Goal: Task Accomplishment & Management: Use online tool/utility

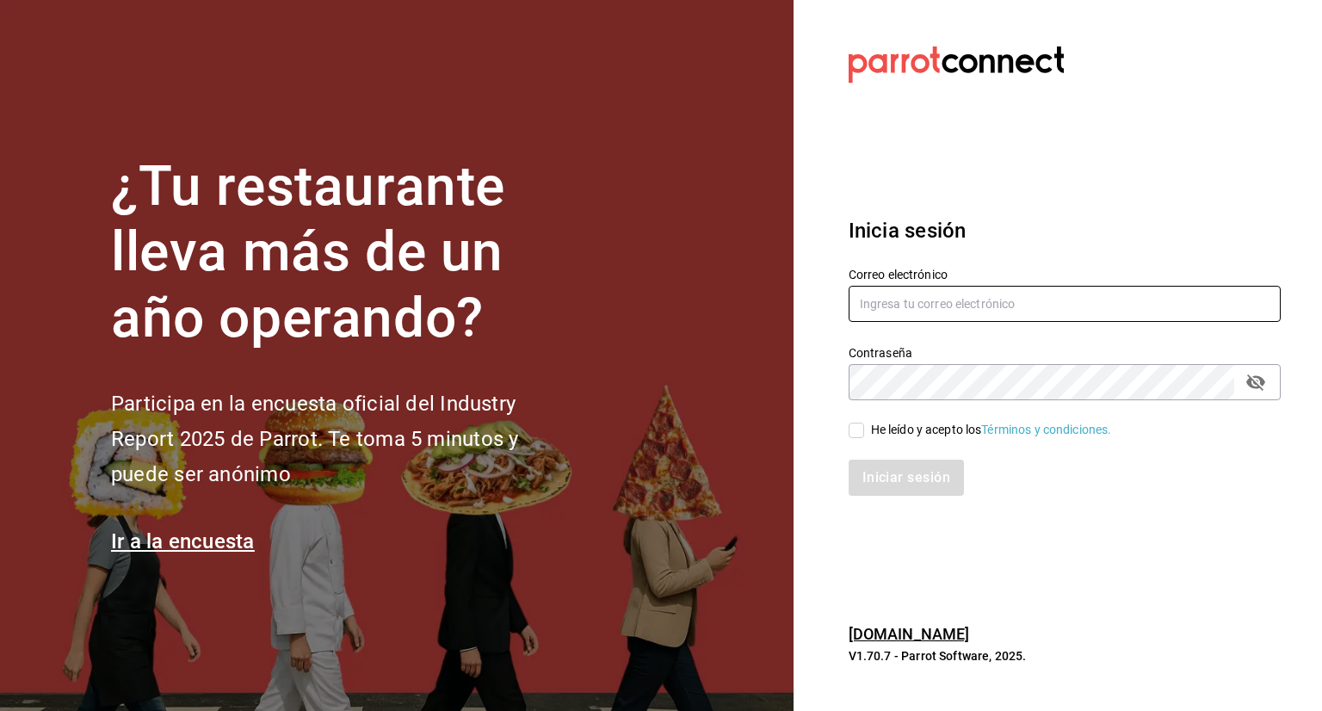
type input "[PERSON_NAME][EMAIL_ADDRESS][PERSON_NAME][DOMAIN_NAME]"
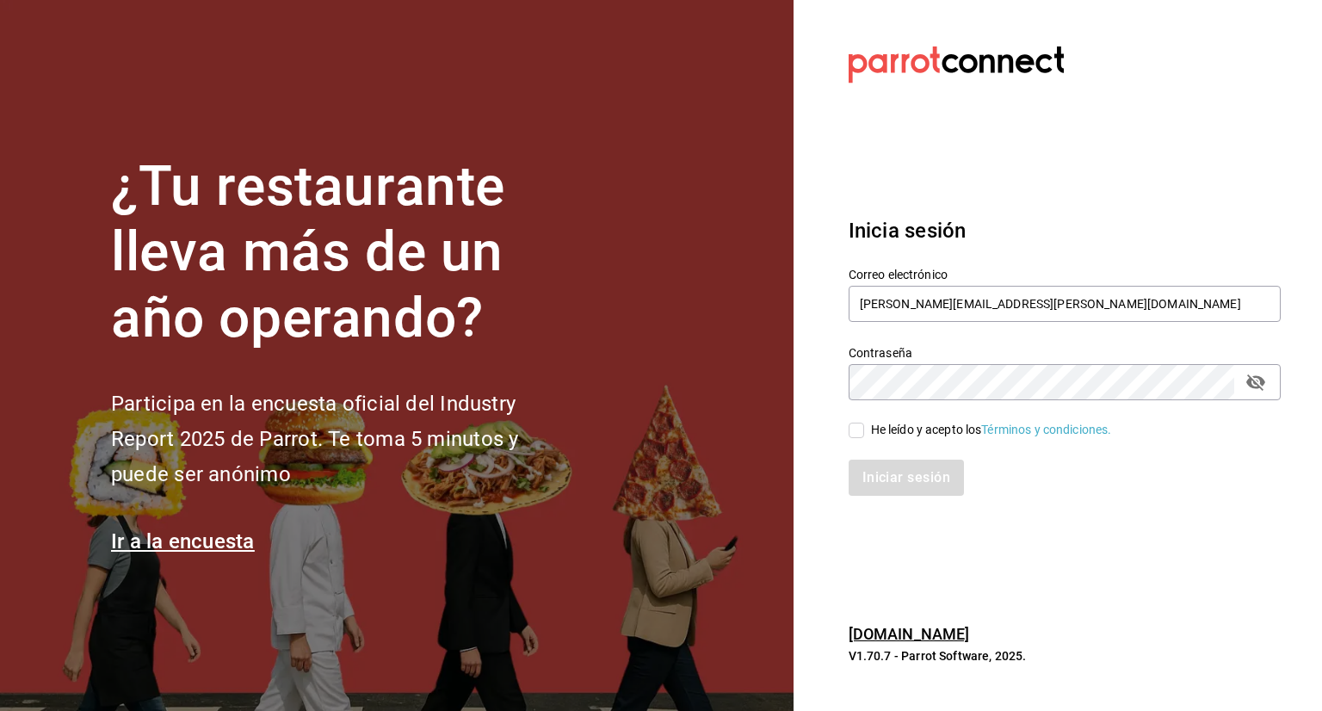
click at [857, 433] on input "He leído y acepto los Términos y condiciones." at bounding box center [856, 430] width 15 height 15
checkbox input "true"
click at [912, 482] on button "Iniciar sesión" at bounding box center [907, 478] width 117 height 36
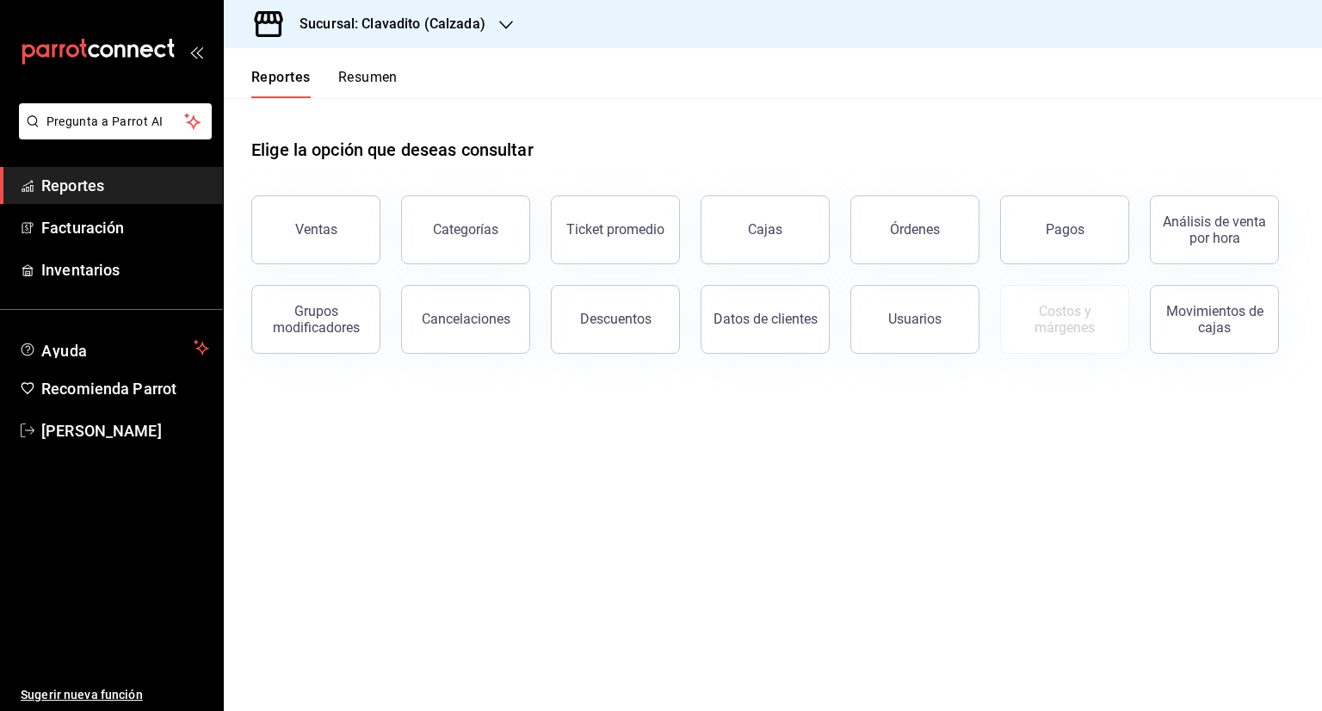
click at [503, 22] on icon "button" at bounding box center [506, 25] width 14 height 14
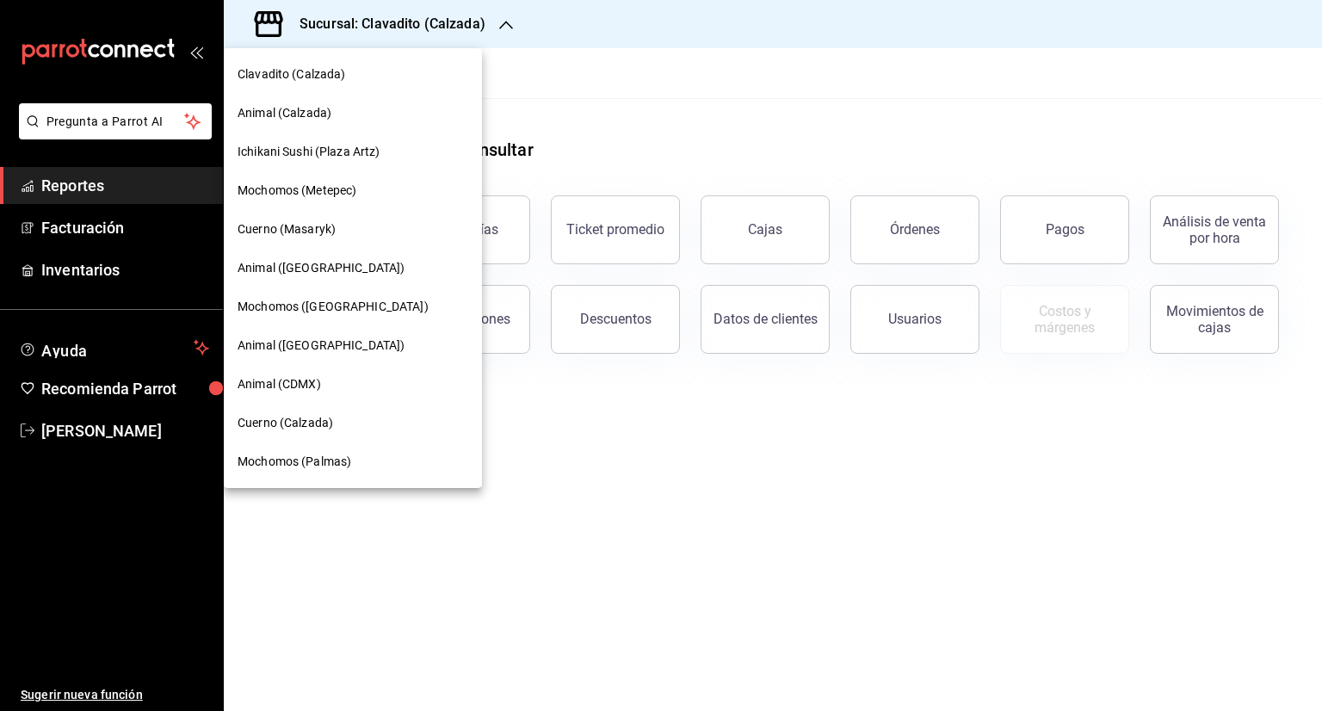
click at [306, 271] on span "Animal ([GEOGRAPHIC_DATA])" at bounding box center [321, 268] width 167 height 18
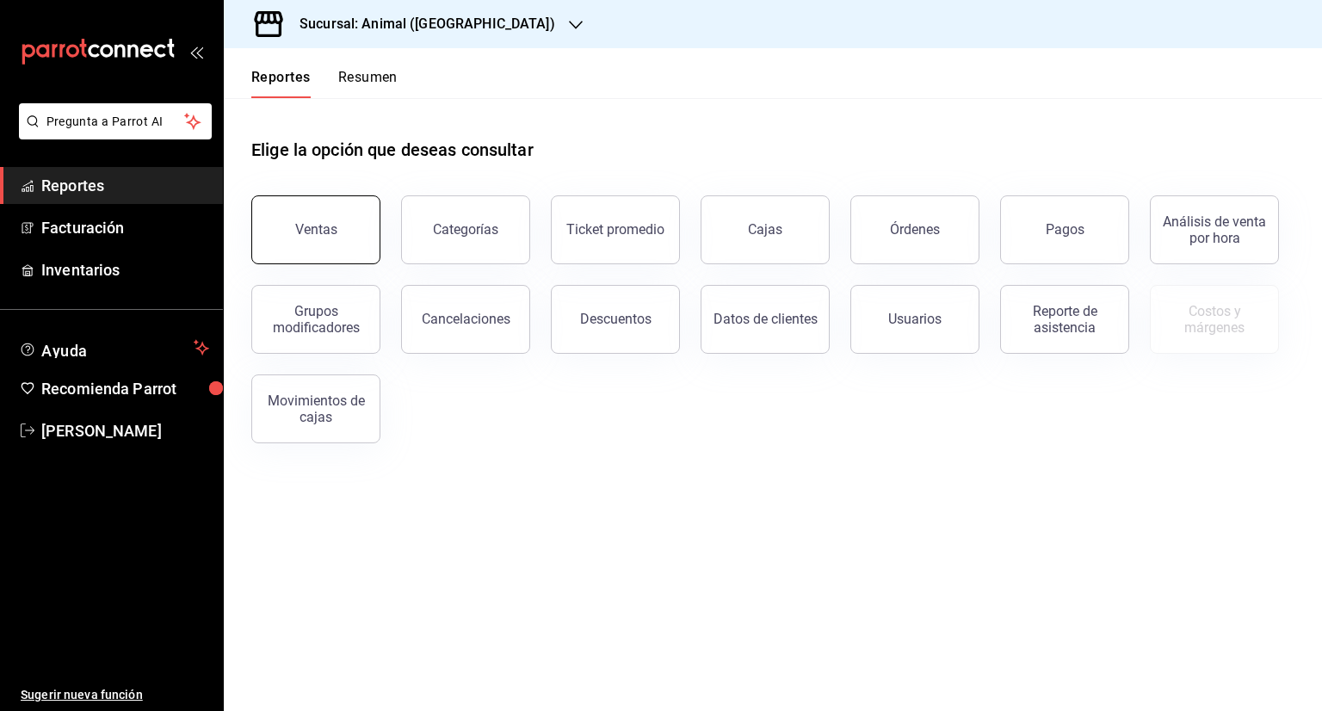
click at [331, 234] on div "Ventas" at bounding box center [316, 229] width 42 height 16
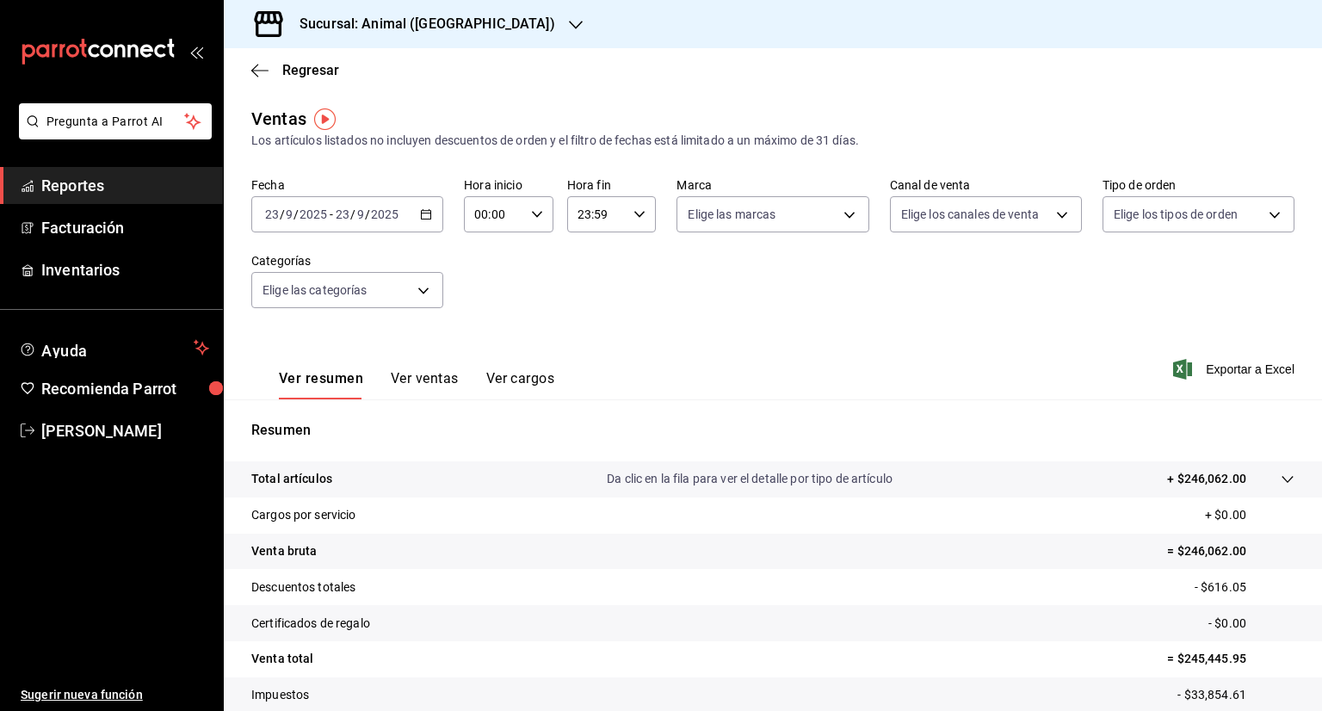
click at [428, 215] on \(Stroke\) "button" at bounding box center [426, 214] width 10 height 9
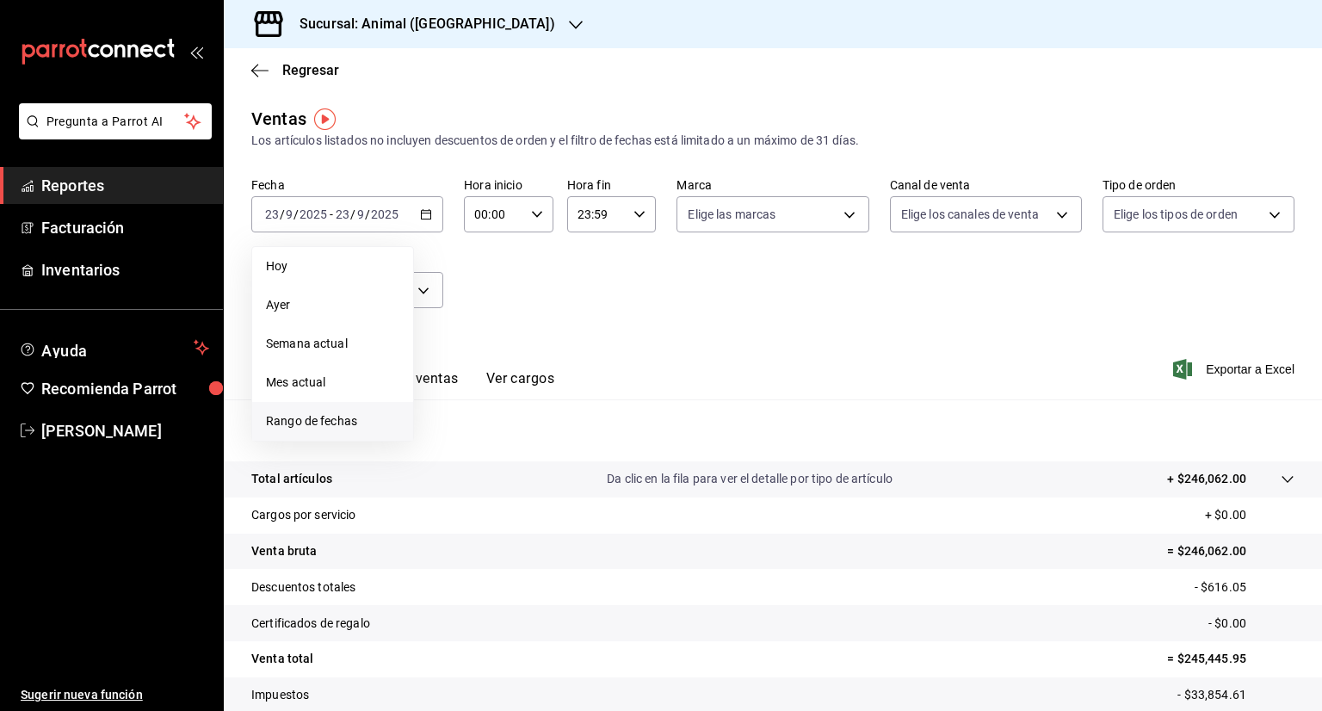
click at [306, 418] on span "Rango de fechas" at bounding box center [332, 421] width 133 height 18
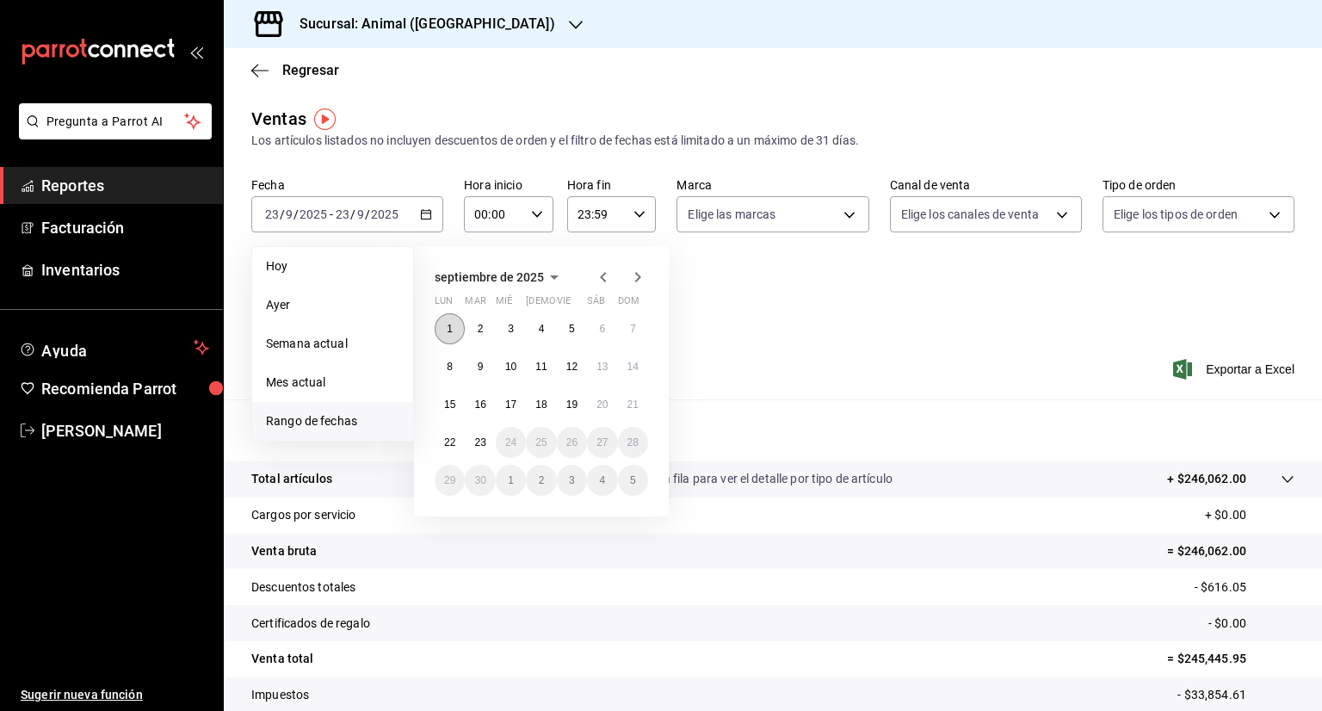
click at [453, 330] on button "1" at bounding box center [450, 328] width 30 height 31
click at [481, 442] on abbr "23" at bounding box center [479, 442] width 11 height 12
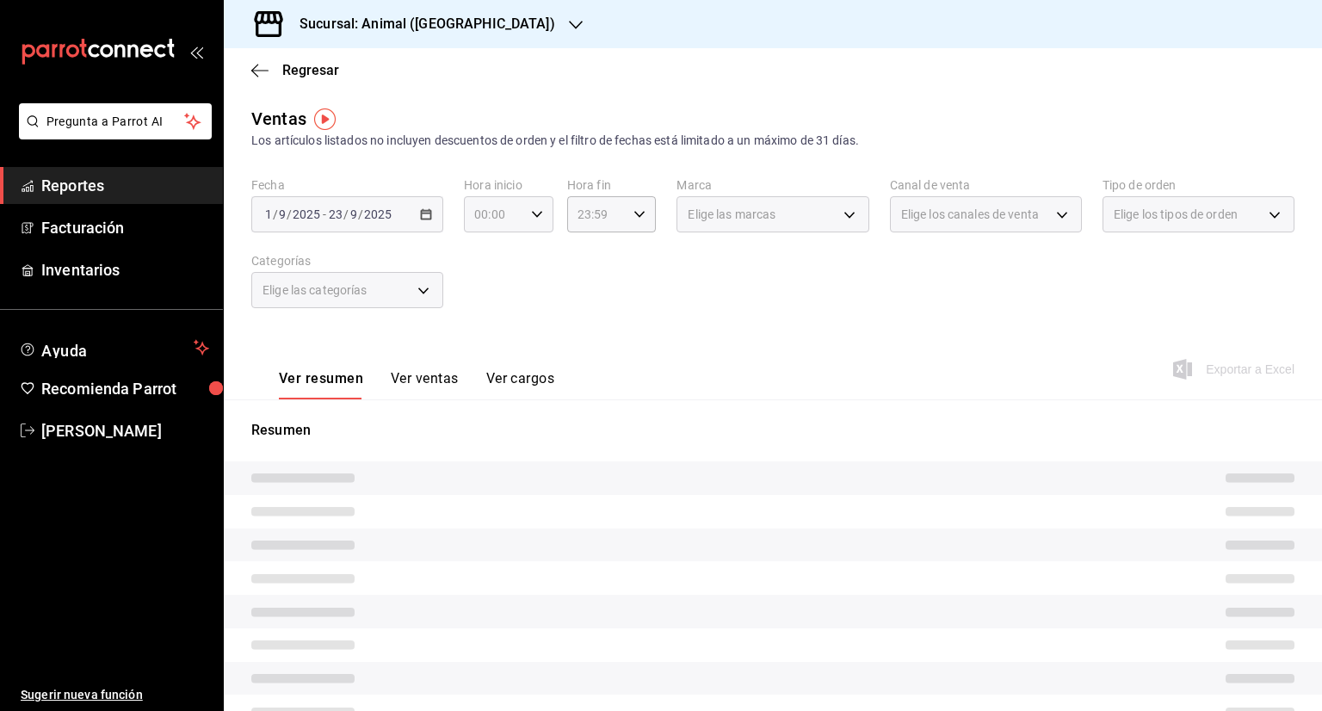
click at [532, 214] on \(Stroke\) "button" at bounding box center [537, 214] width 10 height 6
click at [489, 294] on span "05" at bounding box center [483, 293] width 16 height 14
type input "05:00"
click at [529, 261] on span "00" at bounding box center [527, 258] width 16 height 14
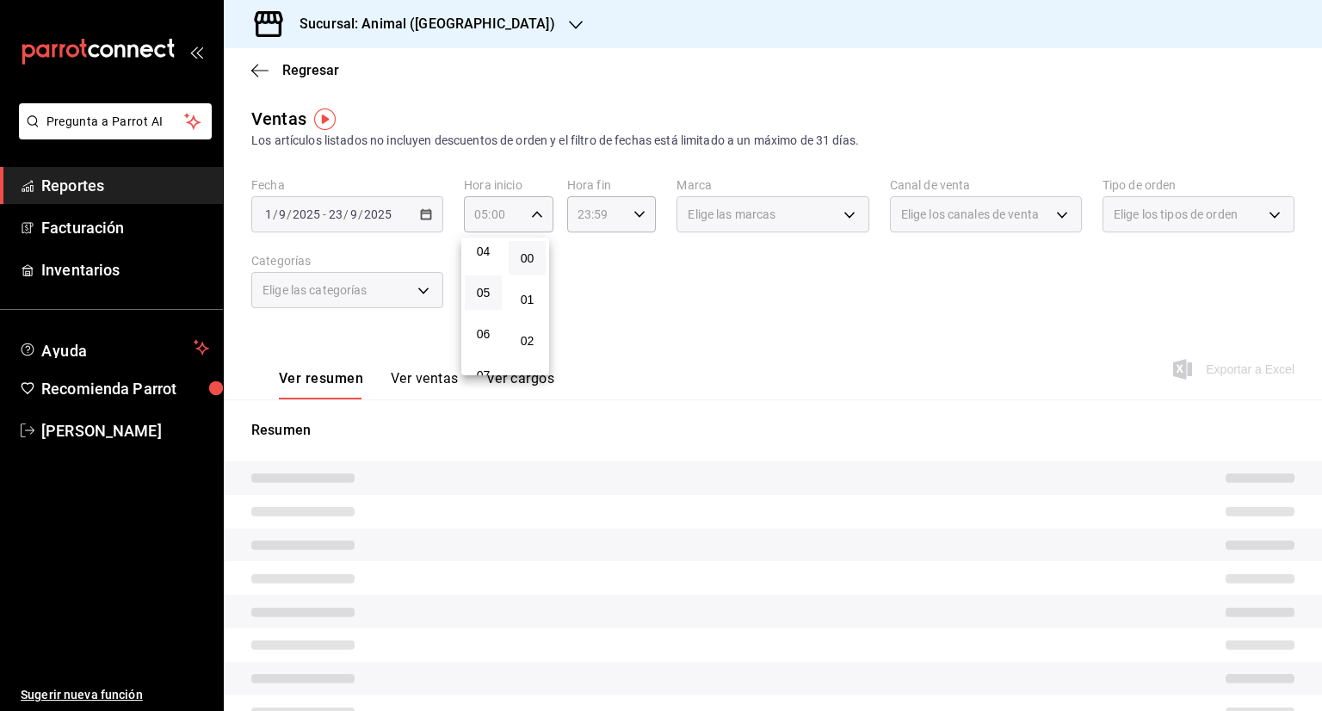
drag, startPoint x: 620, startPoint y: 283, endPoint x: 632, endPoint y: 229, distance: 55.5
click at [621, 280] on div at bounding box center [661, 355] width 1322 height 711
click at [639, 211] on \(Stroke\) "button" at bounding box center [639, 214] width 10 height 6
click at [584, 283] on span "05" at bounding box center [585, 283] width 16 height 14
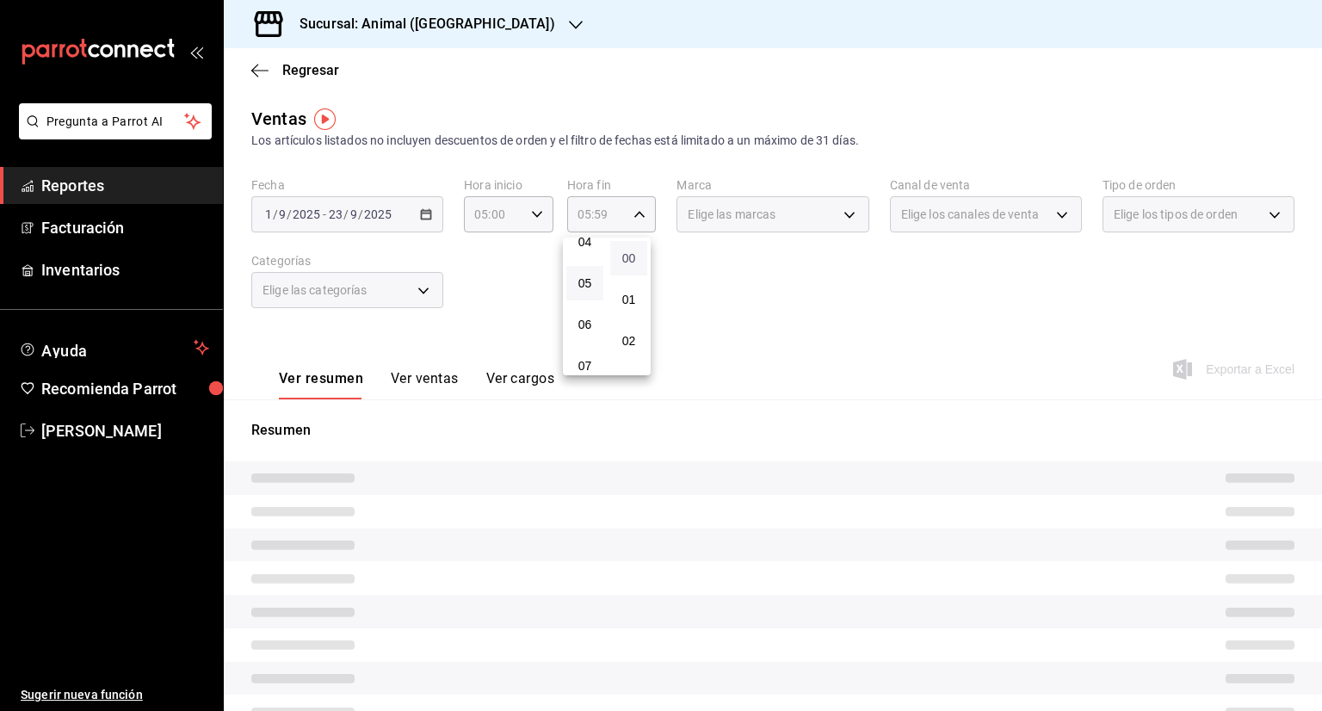
click at [633, 256] on span "00" at bounding box center [629, 258] width 16 height 14
type input "05:00"
click at [744, 284] on div at bounding box center [661, 355] width 1322 height 711
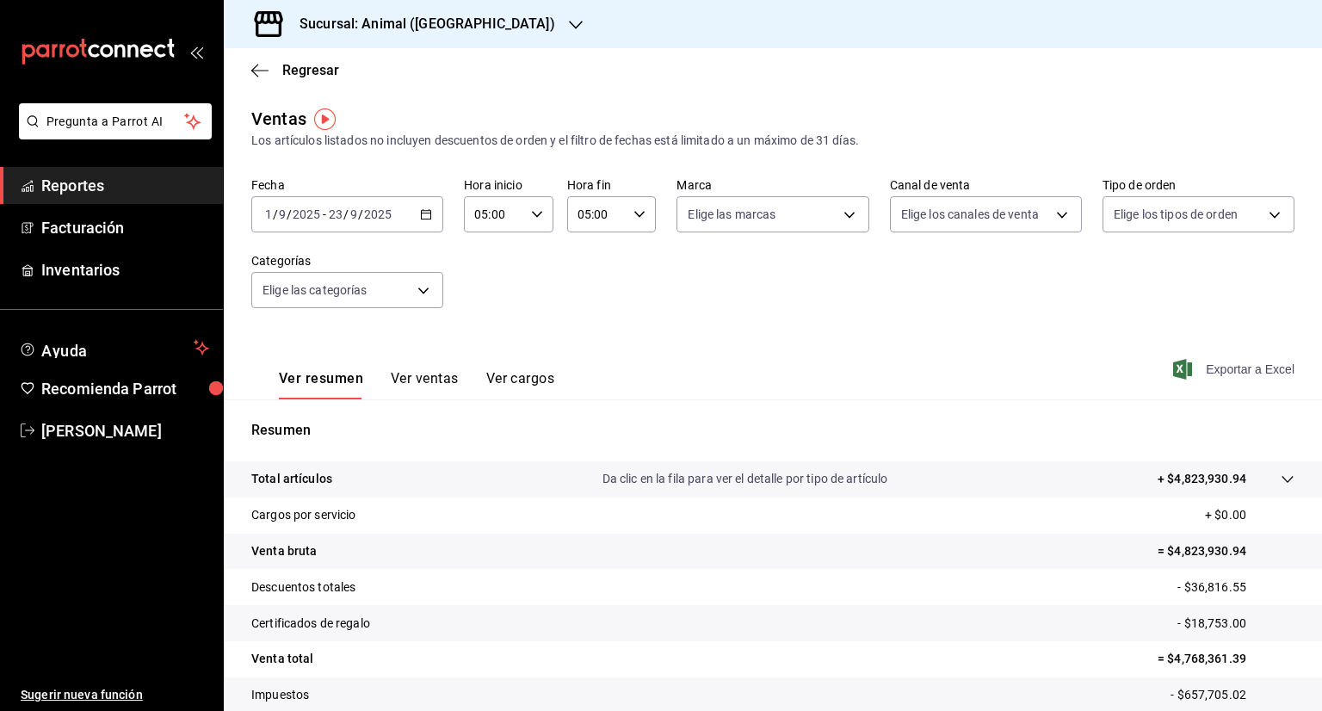
click at [1224, 367] on span "Exportar a Excel" at bounding box center [1236, 369] width 118 height 21
click at [256, 66] on icon "button" at bounding box center [259, 70] width 17 height 15
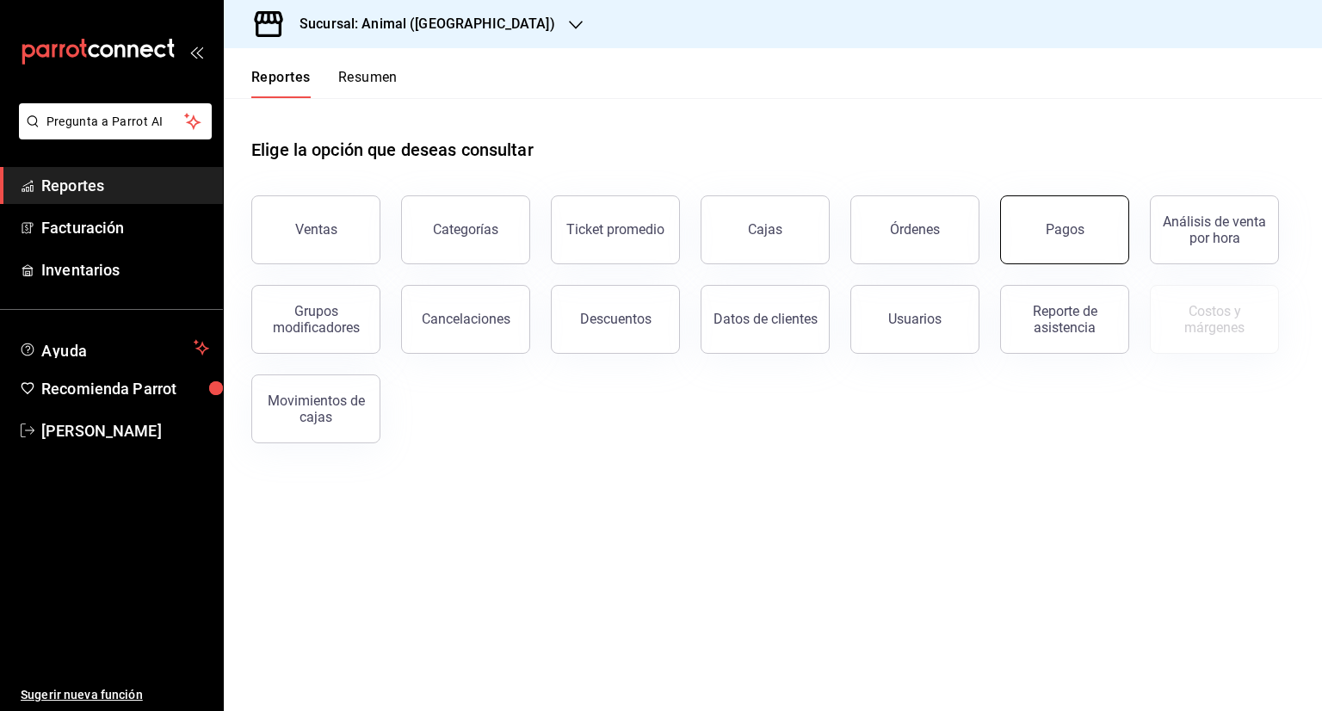
click at [1078, 219] on button "Pagos" at bounding box center [1064, 229] width 129 height 69
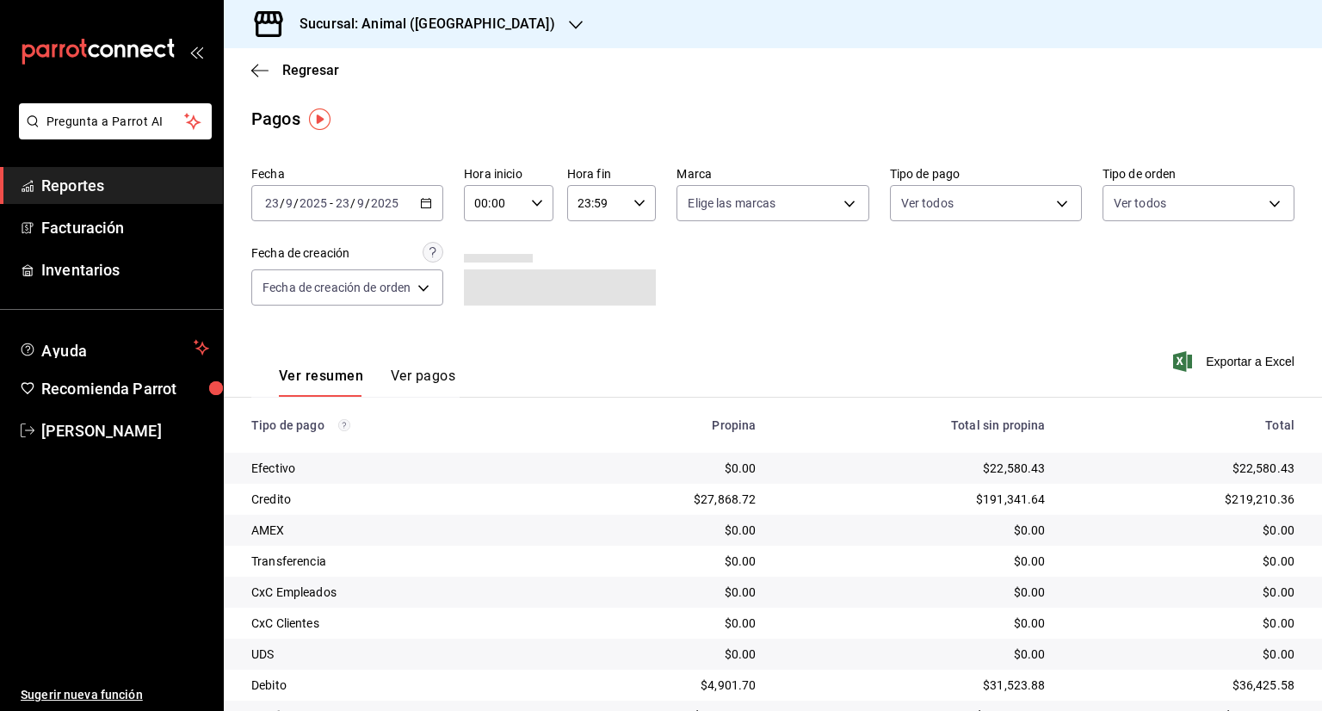
click at [425, 198] on icon "button" at bounding box center [426, 203] width 12 height 12
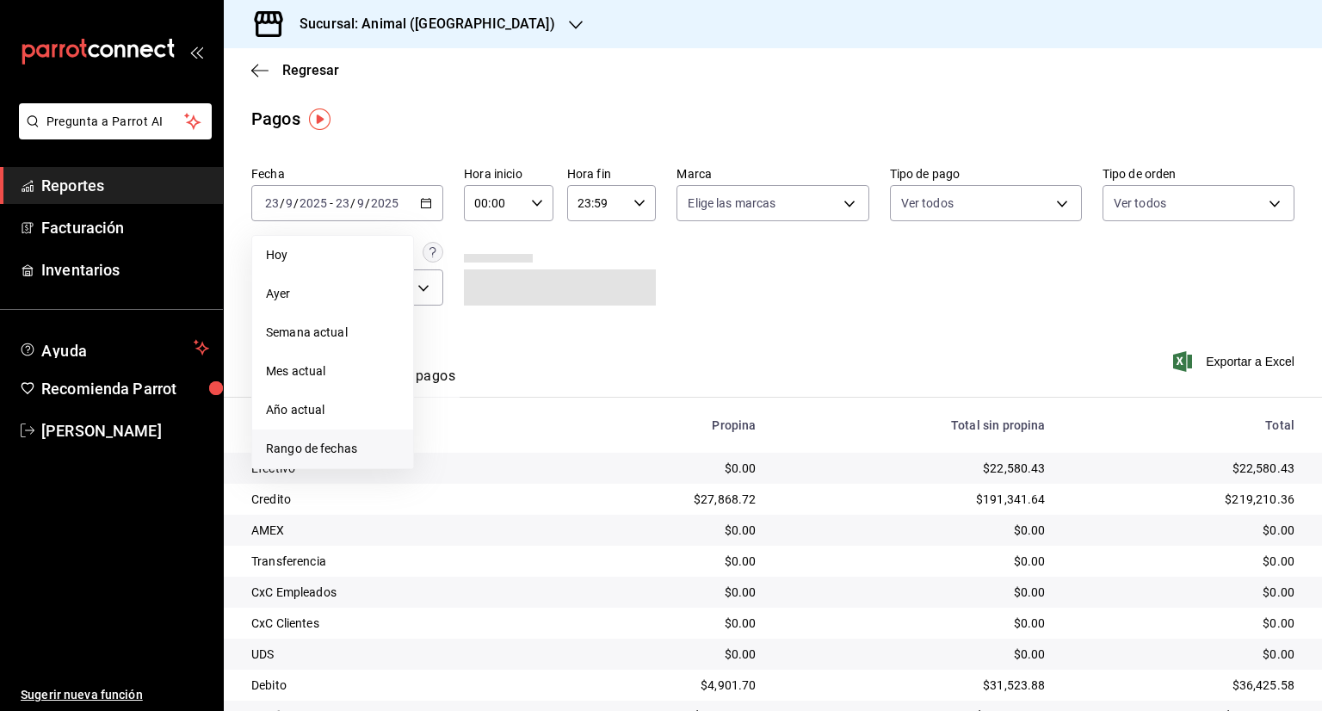
click at [308, 441] on span "Rango de fechas" at bounding box center [332, 449] width 133 height 18
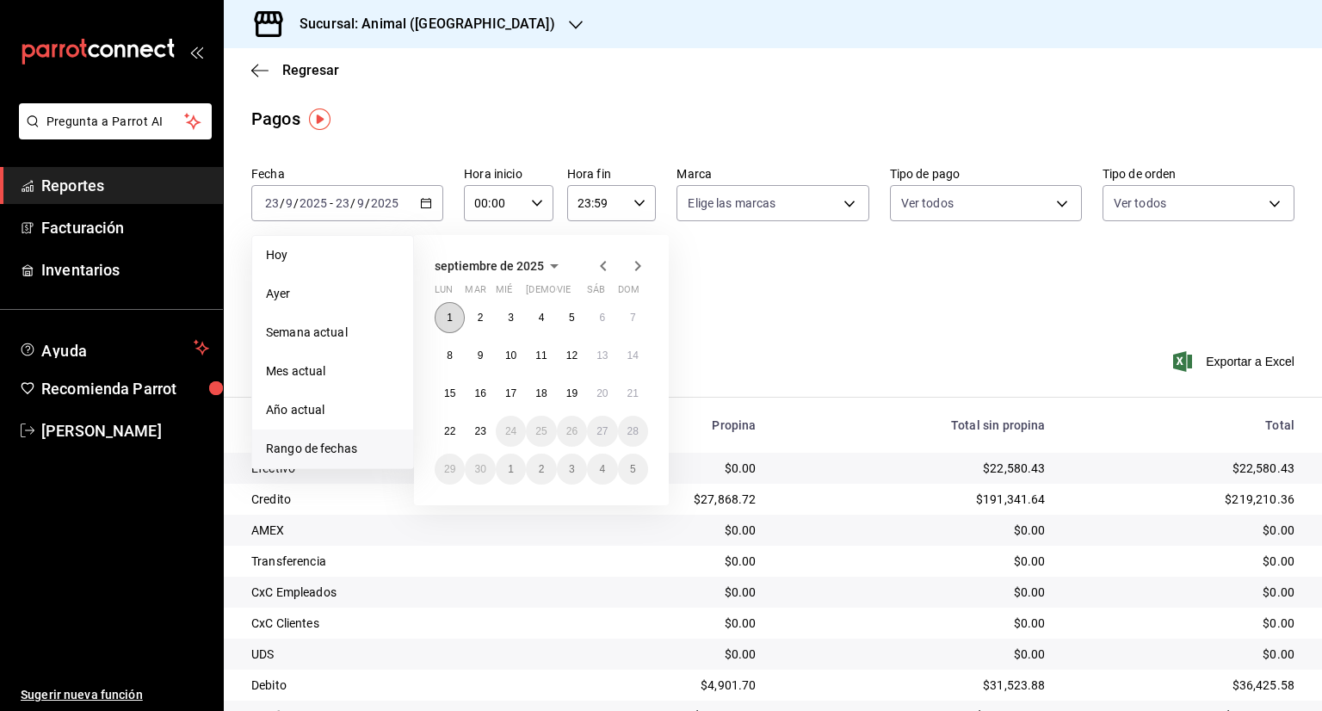
click at [445, 314] on button "1" at bounding box center [450, 317] width 30 height 31
click at [485, 441] on button "23" at bounding box center [480, 431] width 30 height 31
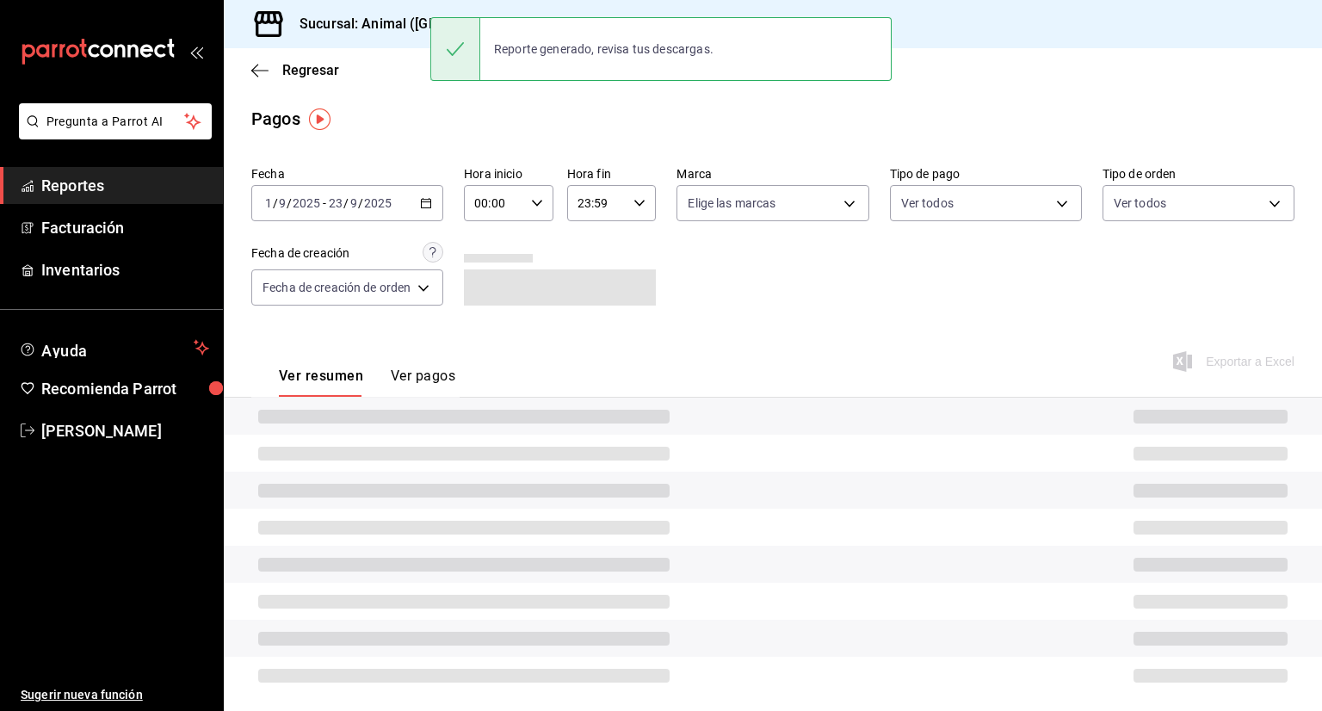
click at [531, 202] on icon "button" at bounding box center [537, 203] width 12 height 12
drag, startPoint x: 485, startPoint y: 281, endPoint x: 522, endPoint y: 252, distance: 46.7
click at [485, 281] on span "05" at bounding box center [487, 282] width 16 height 14
type input "05:00"
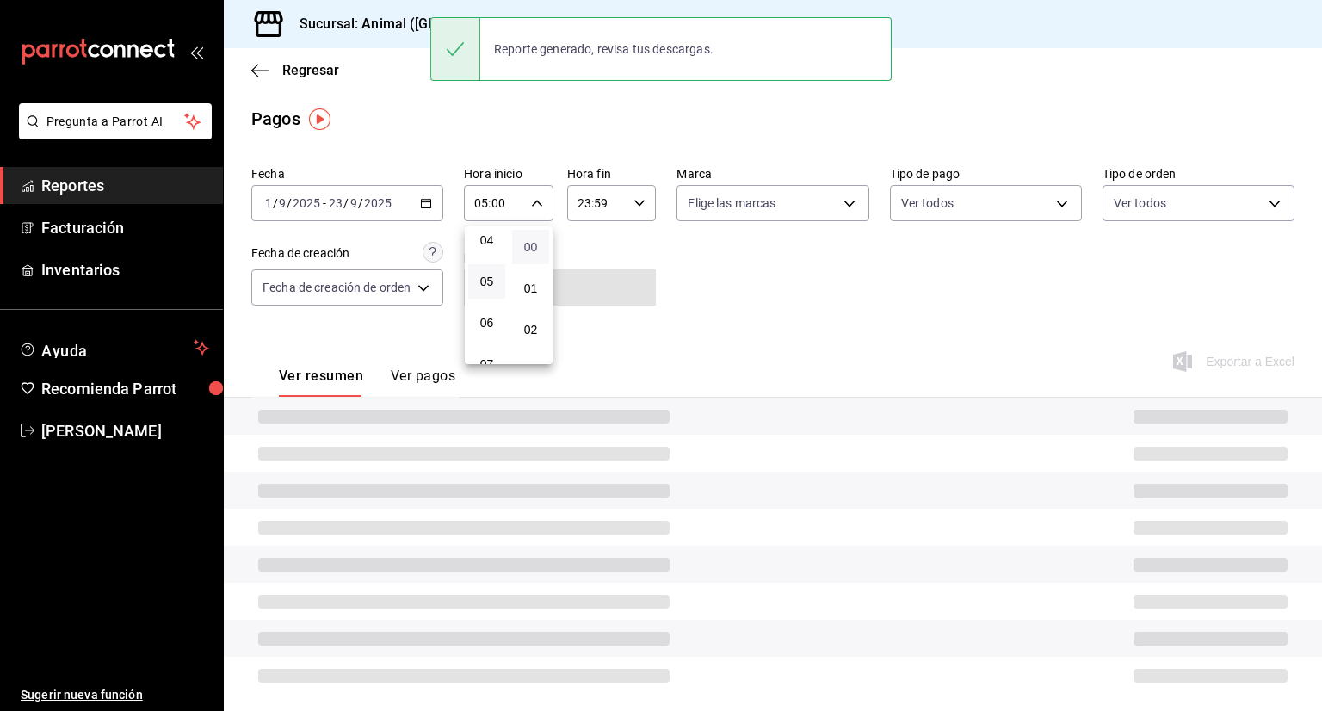
click at [529, 244] on span "00" at bounding box center [530, 247] width 16 height 14
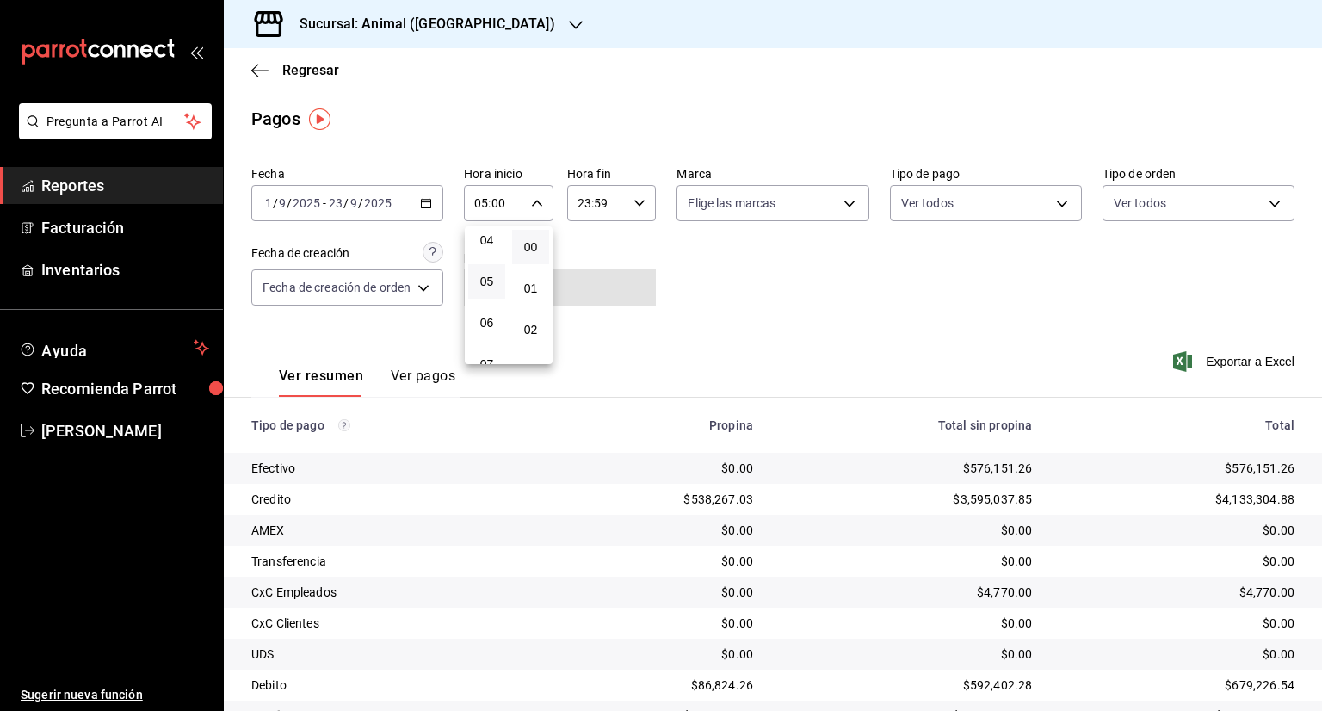
click at [638, 201] on div at bounding box center [661, 355] width 1322 height 711
click at [638, 201] on icon "button" at bounding box center [639, 203] width 12 height 12
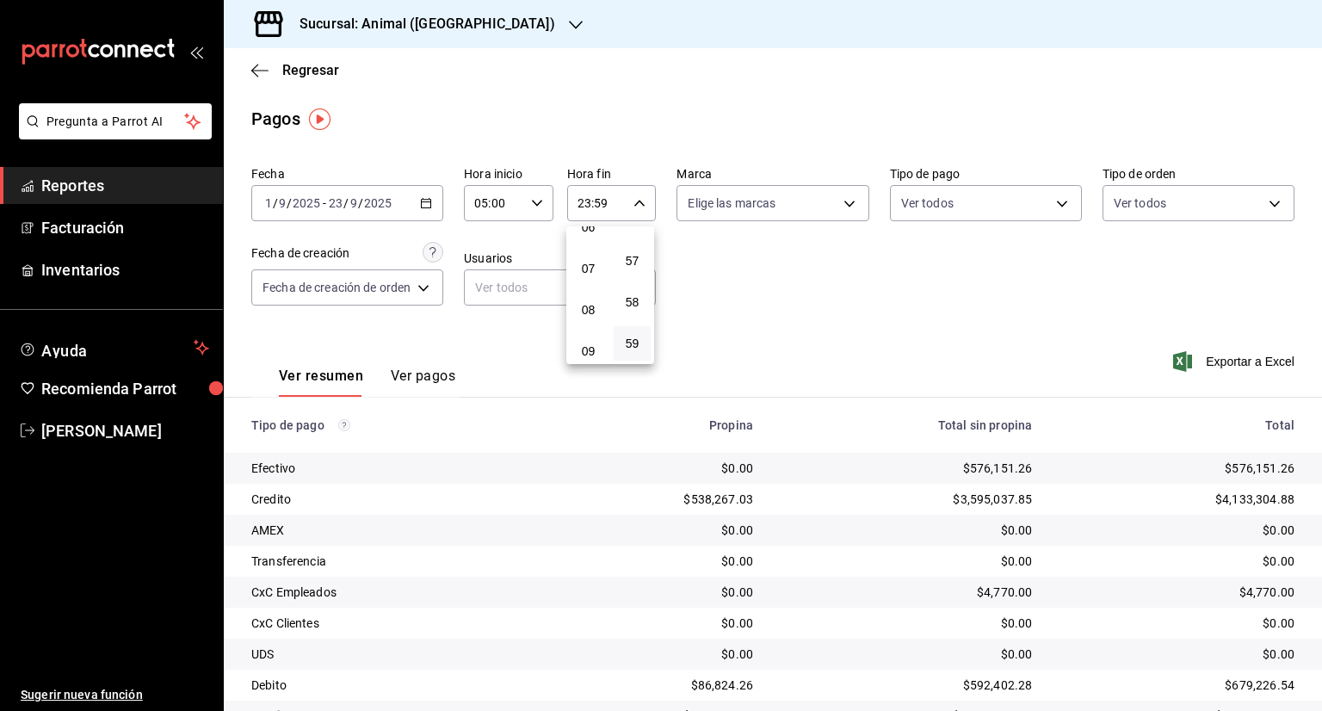
scroll to position [182, 0]
click at [590, 275] on span "05" at bounding box center [588, 272] width 16 height 14
click at [637, 247] on span "00" at bounding box center [632, 247] width 16 height 14
type input "05:00"
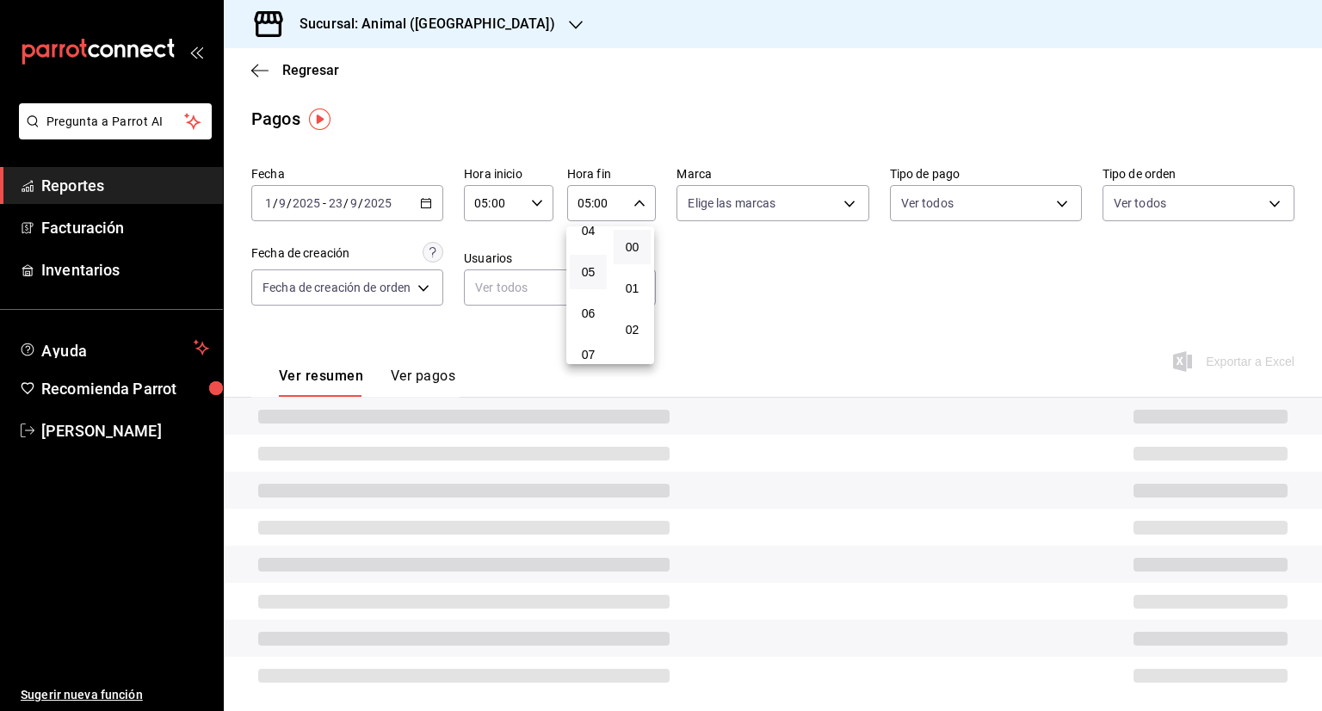
click at [737, 269] on div at bounding box center [661, 355] width 1322 height 711
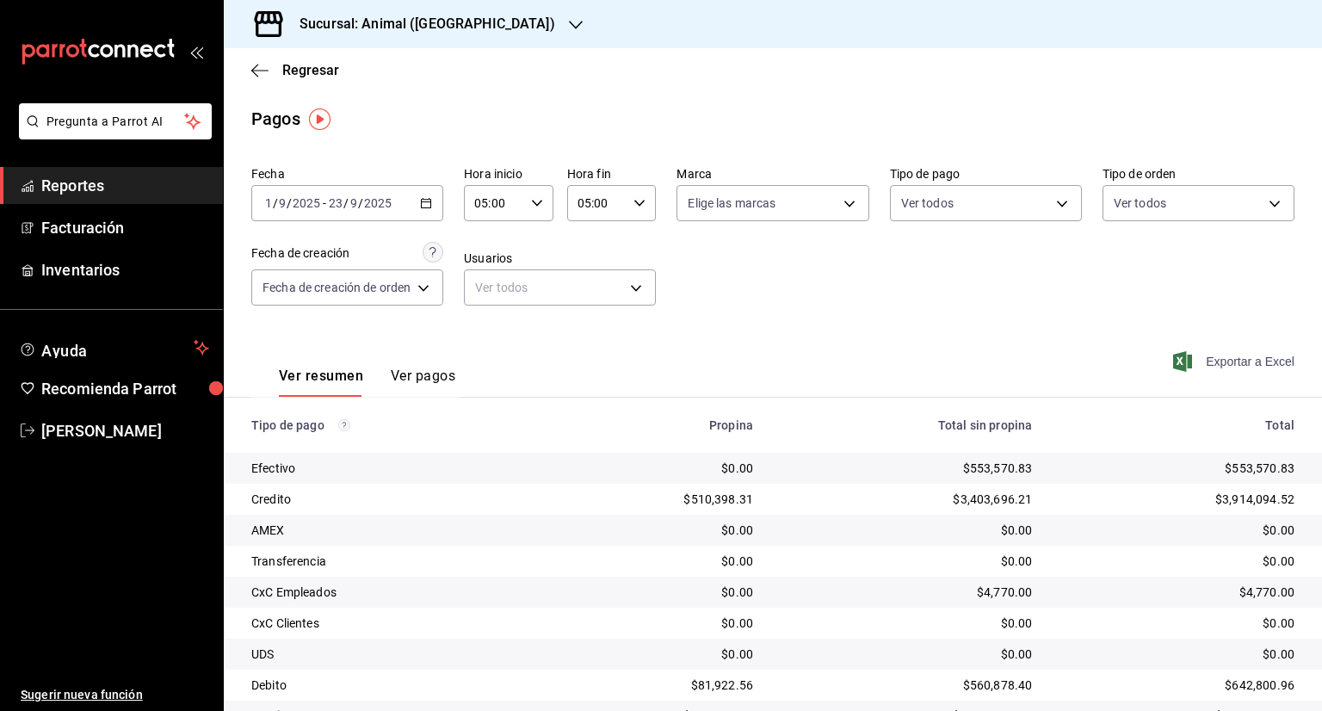
click at [1228, 362] on span "Exportar a Excel" at bounding box center [1236, 361] width 118 height 21
click at [120, 431] on span "Sandra Quiroz" at bounding box center [125, 430] width 168 height 23
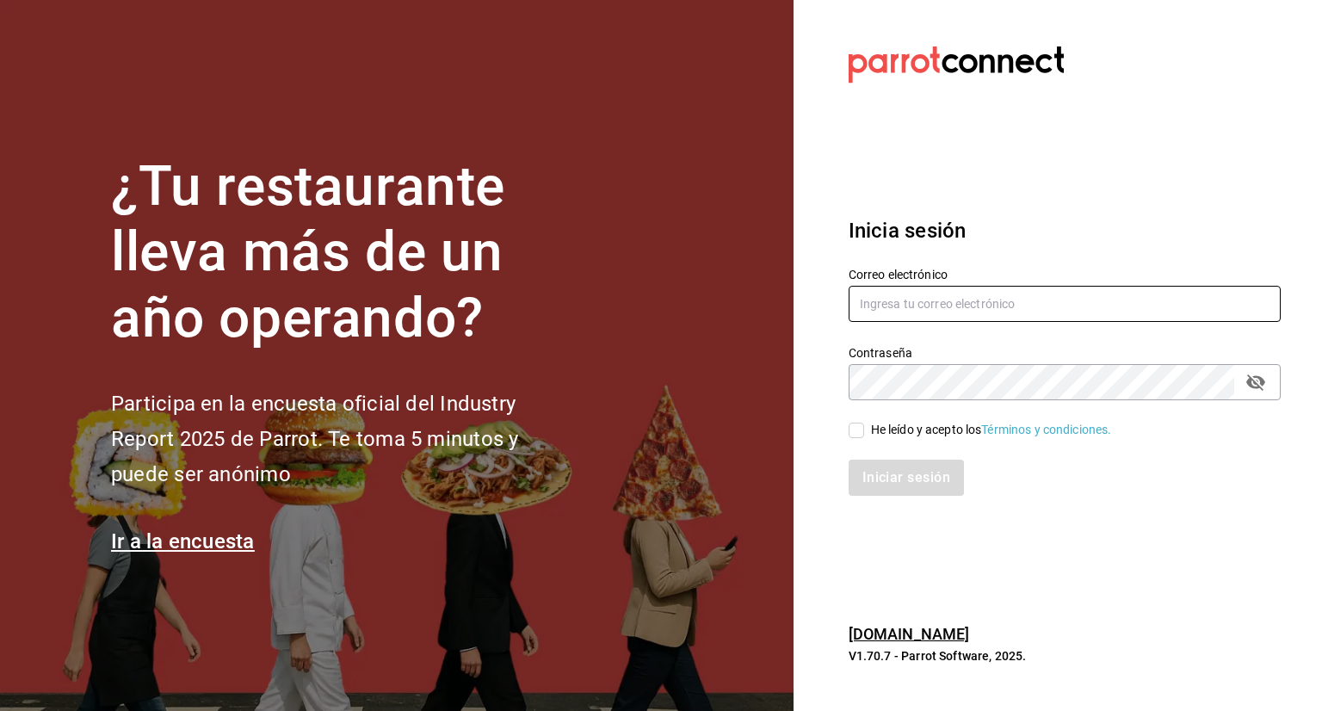
type input "[PERSON_NAME][EMAIL_ADDRESS][PERSON_NAME][DOMAIN_NAME]"
